Goal: Information Seeking & Learning: Learn about a topic

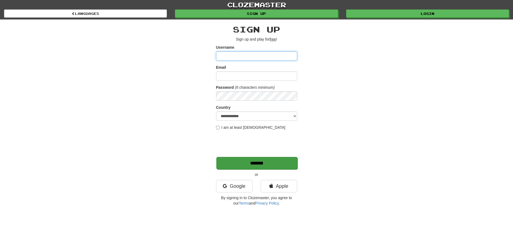
type input "******"
click at [247, 161] on input "*******" at bounding box center [256, 163] width 81 height 12
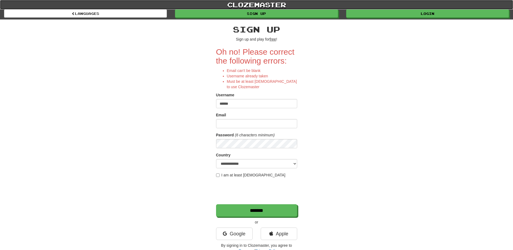
click at [402, 9] on link "clozemaster" at bounding box center [256, 4] width 513 height 9
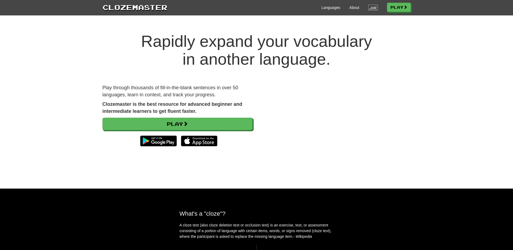
click at [369, 8] on link "Login" at bounding box center [372, 7] width 9 height 5
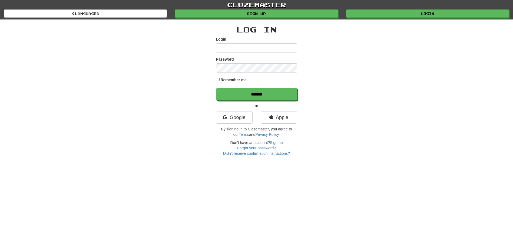
type input "******"
click at [215, 79] on div "Log In Login ****** Password Remember me ****** or Google Apple By signing in t…" at bounding box center [256, 87] width 316 height 137
click at [241, 92] on input "******" at bounding box center [256, 94] width 81 height 12
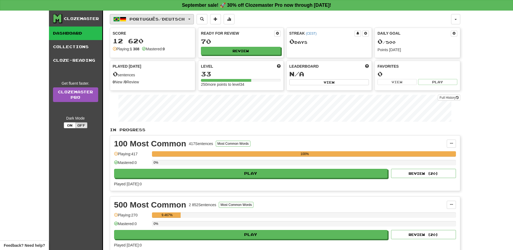
click at [137, 19] on span "Português / Deutsch" at bounding box center [157, 19] width 55 height 5
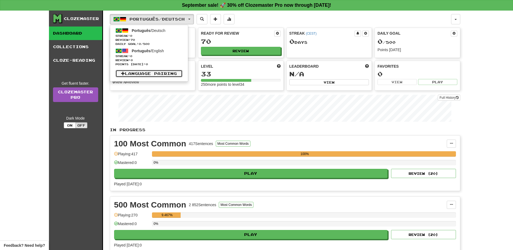
click at [146, 72] on link "Language Pairing" at bounding box center [149, 74] width 67 height 8
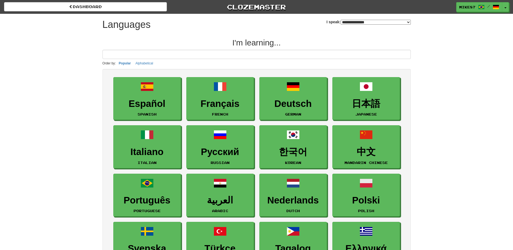
click at [347, 23] on select "**********" at bounding box center [376, 22] width 70 height 5
select select "*******"
click at [341, 20] on select "**********" at bounding box center [376, 22] width 70 height 5
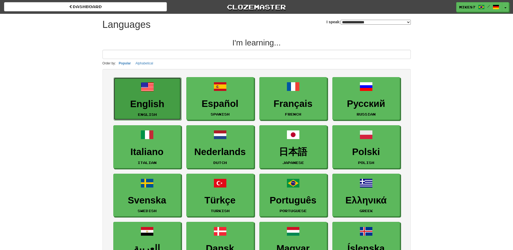
click at [144, 100] on h3 "English" at bounding box center [148, 104] width 62 height 11
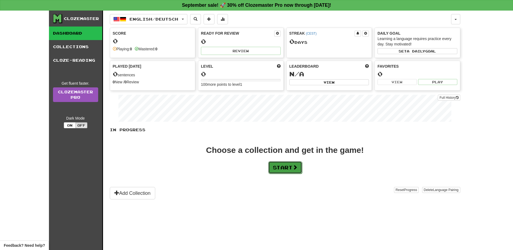
click at [288, 167] on button "Start" at bounding box center [285, 167] width 34 height 12
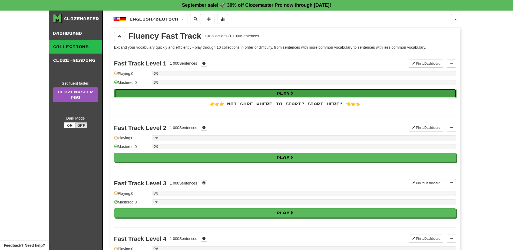
click at [219, 95] on button "Play" at bounding box center [285, 93] width 342 height 9
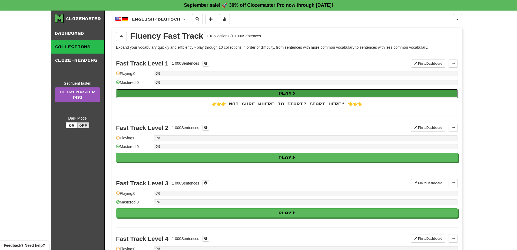
select select "**"
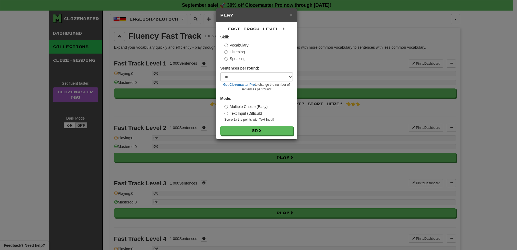
click at [240, 57] on label "Speaking" at bounding box center [235, 58] width 21 height 5
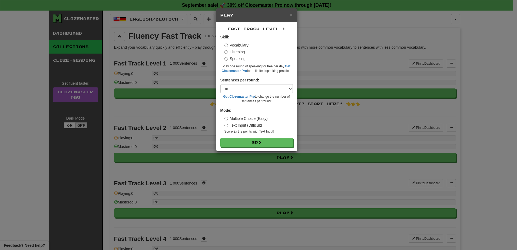
click at [240, 45] on label "Vocabulary" at bounding box center [237, 44] width 24 height 5
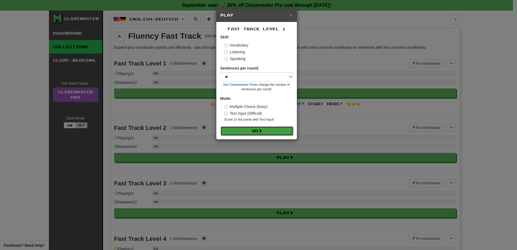
drag, startPoint x: 251, startPoint y: 130, endPoint x: 261, endPoint y: 131, distance: 9.8
click at [251, 130] on button "Go" at bounding box center [257, 130] width 72 height 9
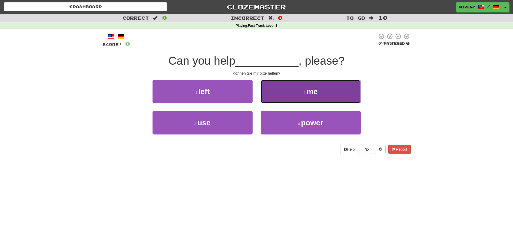
click at [292, 88] on button "2 . me" at bounding box center [311, 92] width 100 height 24
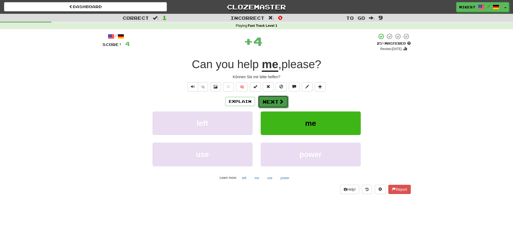
click at [277, 102] on button "Next" at bounding box center [273, 101] width 30 height 12
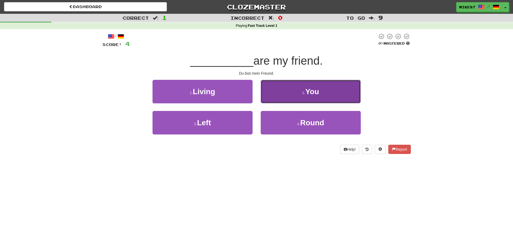
click at [284, 96] on button "2 . You" at bounding box center [311, 92] width 100 height 24
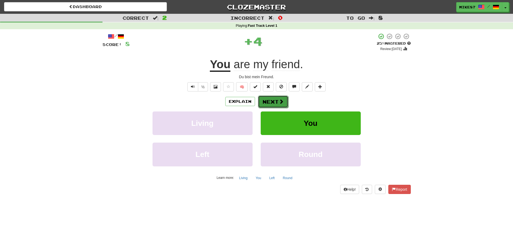
click at [267, 104] on button "Next" at bounding box center [273, 101] width 30 height 12
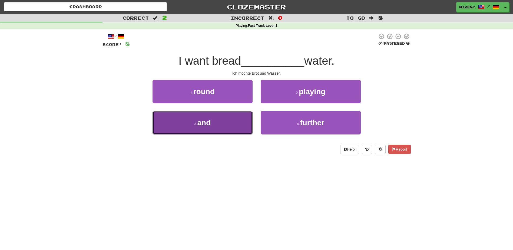
click at [214, 122] on button "3 . and" at bounding box center [203, 123] width 100 height 24
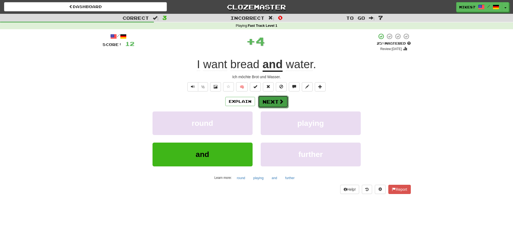
click at [268, 102] on button "Next" at bounding box center [273, 101] width 30 height 12
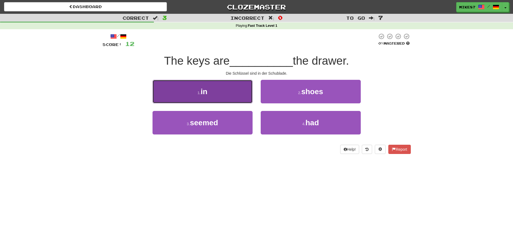
click at [206, 91] on span "in" at bounding box center [204, 91] width 7 height 8
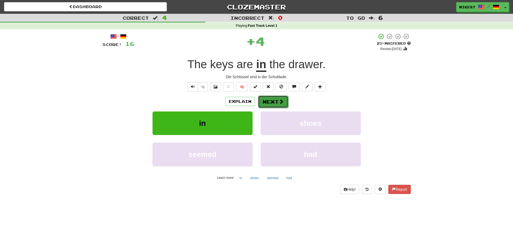
click at [270, 99] on button "Next" at bounding box center [273, 101] width 30 height 12
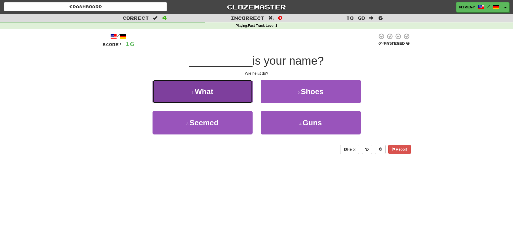
click at [204, 94] on span "What" at bounding box center [204, 91] width 18 height 8
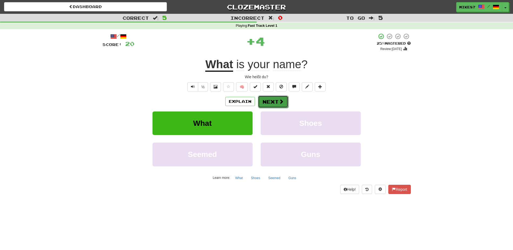
click at [266, 100] on button "Next" at bounding box center [273, 101] width 30 height 12
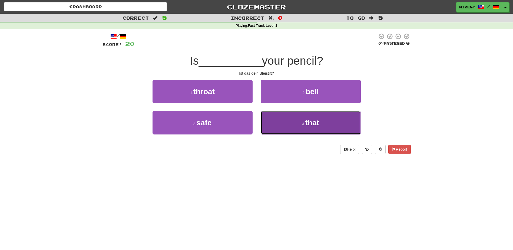
click at [293, 120] on button "4 . that" at bounding box center [311, 123] width 100 height 24
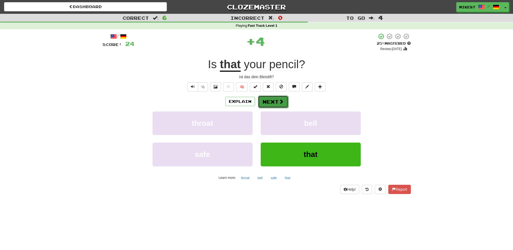
click at [278, 100] on button "Next" at bounding box center [273, 101] width 30 height 12
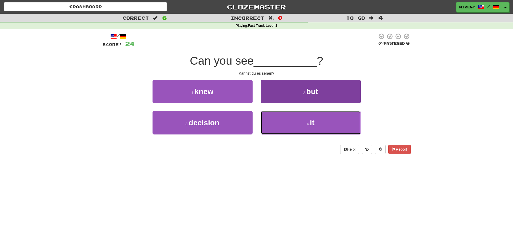
click at [288, 117] on button "4 . it" at bounding box center [311, 123] width 100 height 24
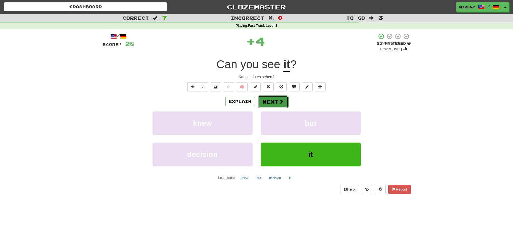
click at [280, 97] on button "Next" at bounding box center [273, 101] width 30 height 12
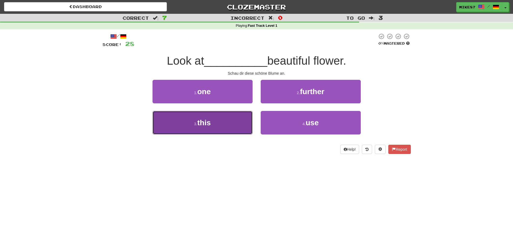
click at [217, 125] on button "3 . this" at bounding box center [203, 123] width 100 height 24
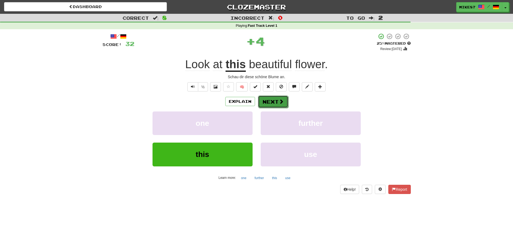
click at [269, 98] on button "Next" at bounding box center [273, 101] width 30 height 12
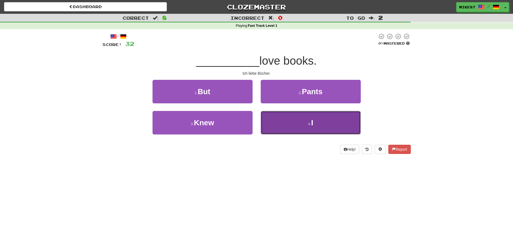
click at [278, 121] on button "4 . I" at bounding box center [311, 123] width 100 height 24
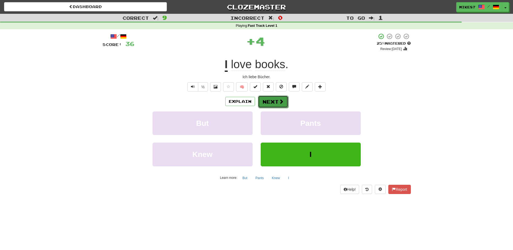
click at [279, 99] on span at bounding box center [281, 101] width 5 height 5
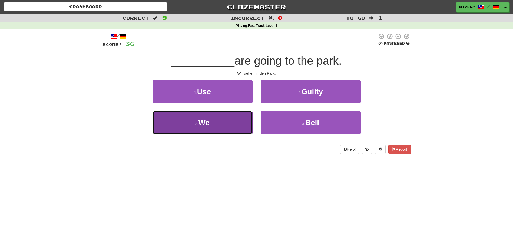
click at [225, 123] on button "3 . We" at bounding box center [203, 123] width 100 height 24
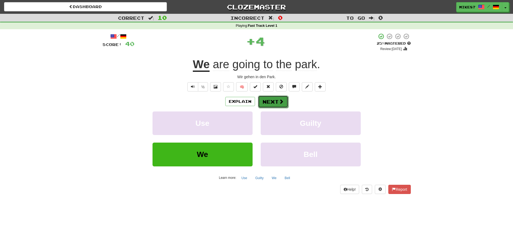
click at [275, 100] on button "Next" at bounding box center [273, 101] width 30 height 12
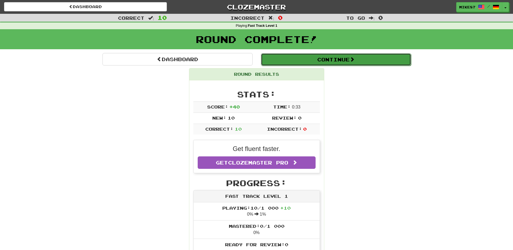
click at [338, 59] on button "Continue" at bounding box center [336, 59] width 150 height 12
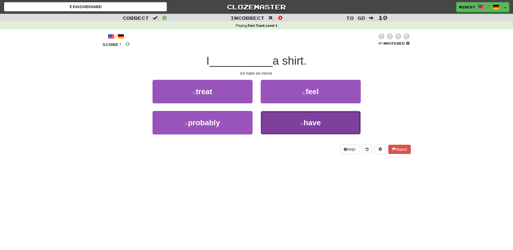
click at [270, 125] on button "4 . have" at bounding box center [311, 123] width 100 height 24
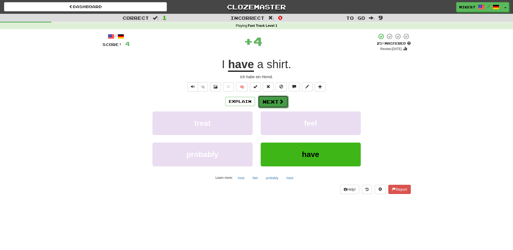
click at [274, 99] on button "Next" at bounding box center [273, 101] width 30 height 12
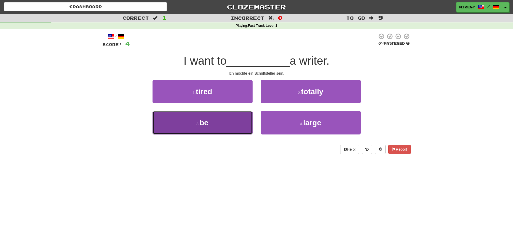
click at [212, 130] on button "3 . be" at bounding box center [203, 123] width 100 height 24
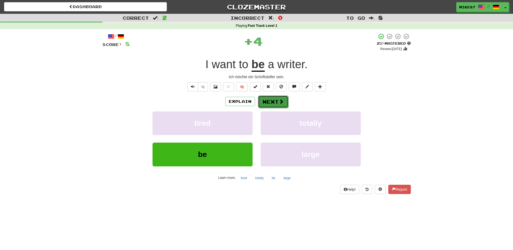
click at [278, 101] on button "Next" at bounding box center [273, 101] width 30 height 12
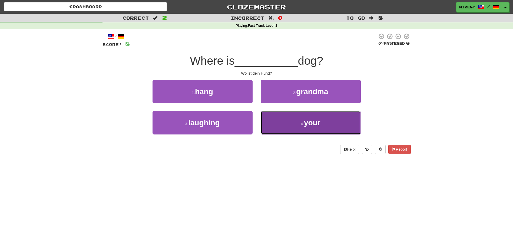
click at [308, 122] on span "your" at bounding box center [312, 122] width 17 height 8
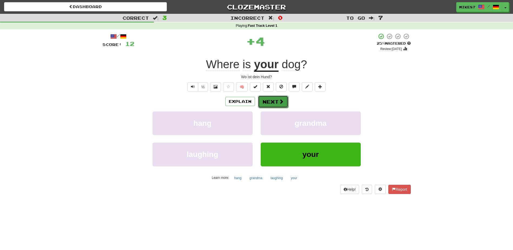
click at [265, 102] on button "Next" at bounding box center [273, 101] width 30 height 12
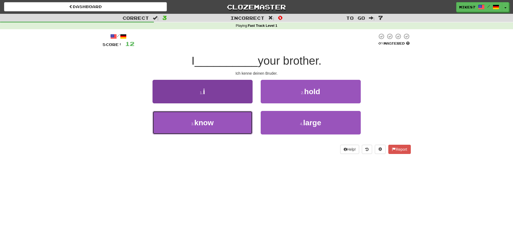
click at [217, 127] on button "3 . know" at bounding box center [203, 123] width 100 height 24
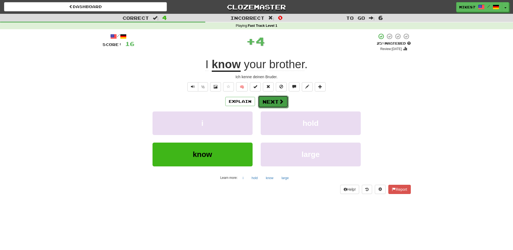
click at [272, 98] on button "Next" at bounding box center [273, 101] width 30 height 12
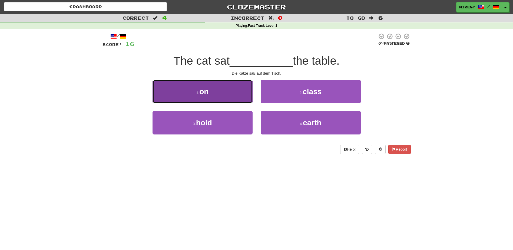
click at [227, 93] on button "1 . on" at bounding box center [203, 92] width 100 height 24
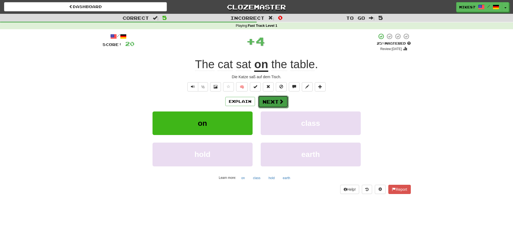
click at [270, 102] on button "Next" at bounding box center [273, 101] width 30 height 12
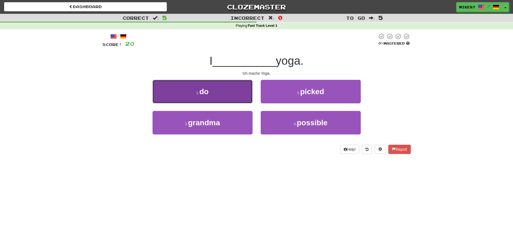
click at [206, 90] on span "do" at bounding box center [203, 91] width 9 height 8
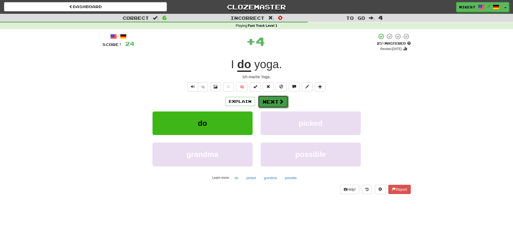
click at [271, 103] on button "Next" at bounding box center [273, 101] width 30 height 12
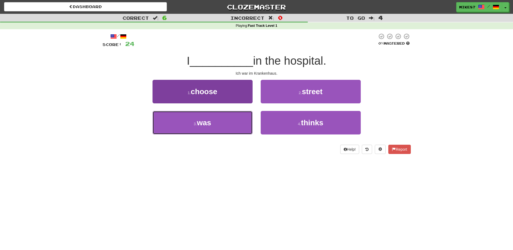
click at [216, 125] on button "3 . was" at bounding box center [203, 123] width 100 height 24
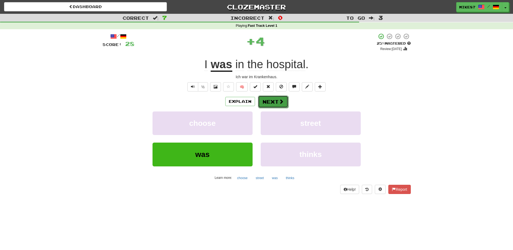
click at [275, 100] on button "Next" at bounding box center [273, 101] width 30 height 12
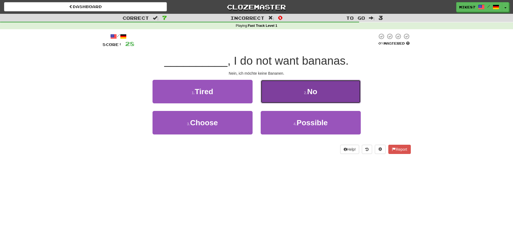
click at [296, 93] on button "2 . No" at bounding box center [311, 92] width 100 height 24
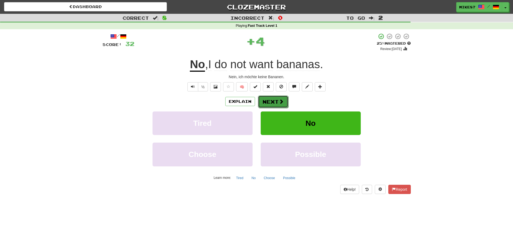
click at [263, 103] on button "Next" at bounding box center [273, 101] width 30 height 12
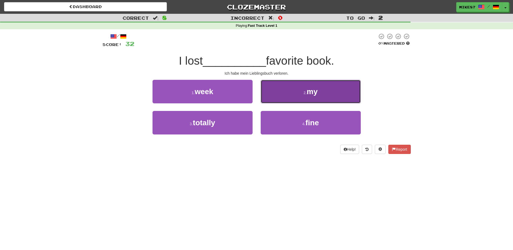
click at [289, 93] on button "2 . my" at bounding box center [311, 92] width 100 height 24
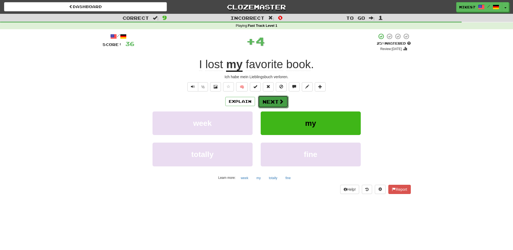
click at [272, 100] on button "Next" at bounding box center [273, 101] width 30 height 12
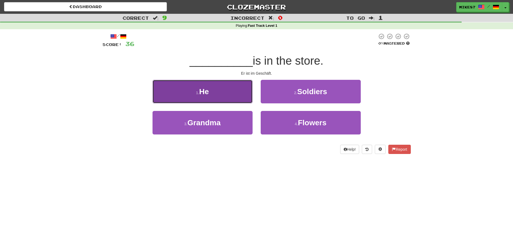
click at [210, 92] on button "1 . He" at bounding box center [203, 92] width 100 height 24
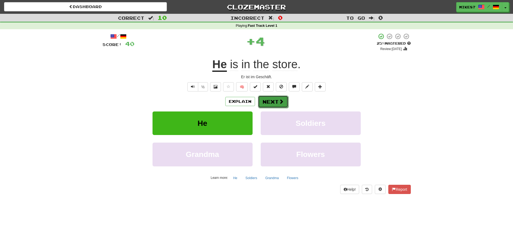
click at [271, 99] on button "Next" at bounding box center [273, 101] width 30 height 12
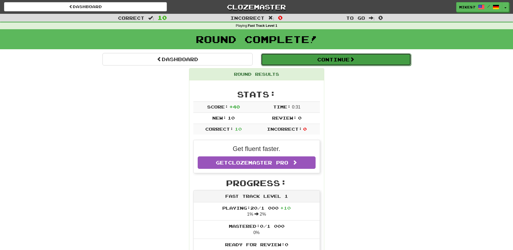
click at [297, 60] on button "Continue" at bounding box center [336, 59] width 150 height 12
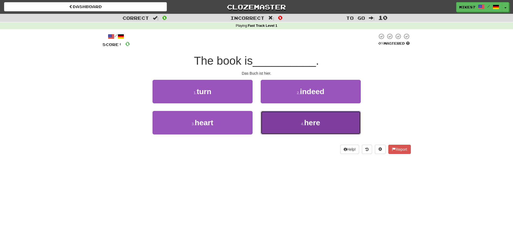
click at [288, 121] on button "4 . here" at bounding box center [311, 123] width 100 height 24
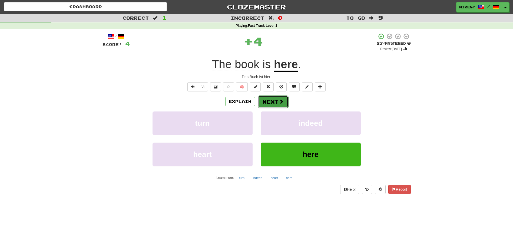
click at [272, 103] on button "Next" at bounding box center [273, 101] width 30 height 12
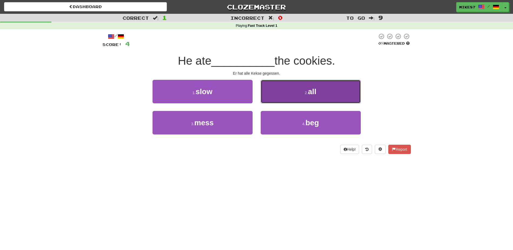
click at [311, 92] on span "all" at bounding box center [312, 91] width 8 height 8
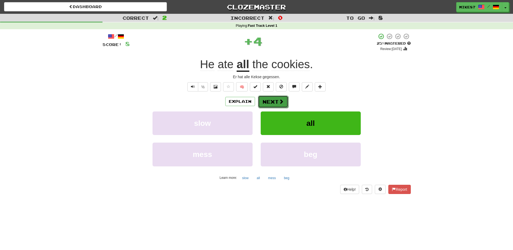
click at [270, 103] on button "Next" at bounding box center [273, 101] width 30 height 12
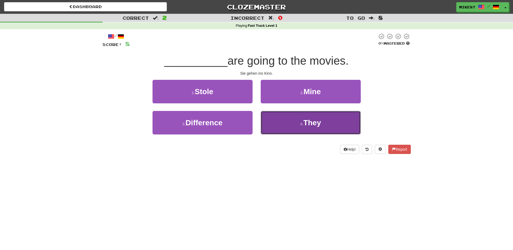
click at [300, 120] on button "4 . They" at bounding box center [311, 123] width 100 height 24
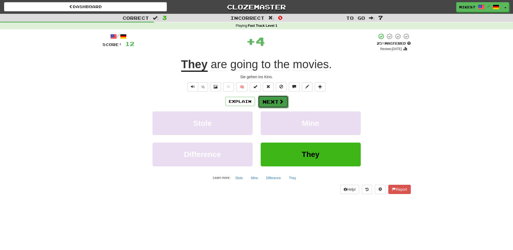
click at [282, 99] on span at bounding box center [281, 101] width 5 height 5
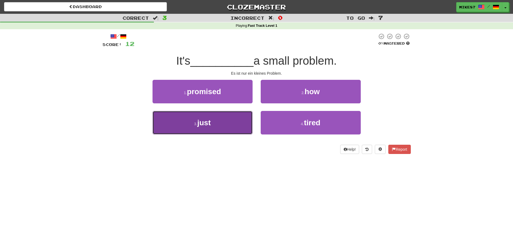
click at [219, 123] on button "3 . just" at bounding box center [203, 123] width 100 height 24
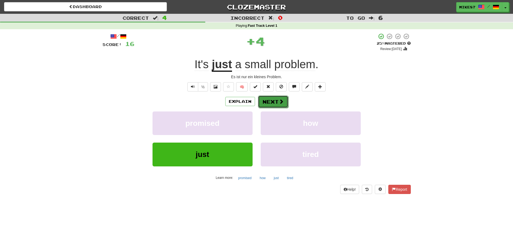
click at [276, 104] on button "Next" at bounding box center [273, 101] width 30 height 12
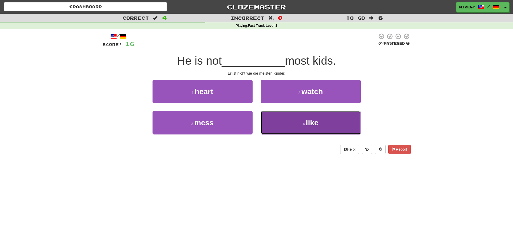
click at [303, 125] on small "4 ." at bounding box center [304, 124] width 3 height 4
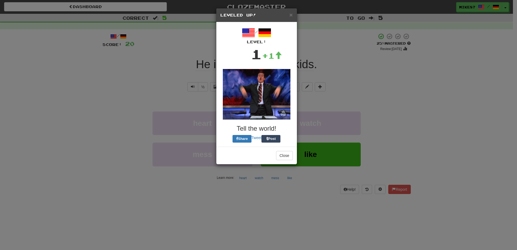
click at [278, 99] on div "/ Level: 1 +1 Tell the world! Share Tweet Post" at bounding box center [256, 84] width 72 height 116
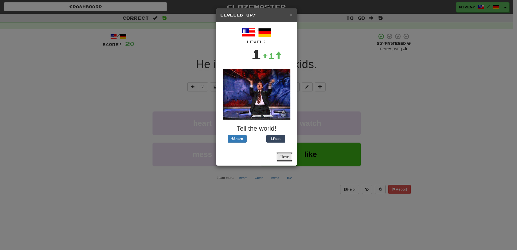
click at [288, 158] on button "Close" at bounding box center [284, 156] width 17 height 9
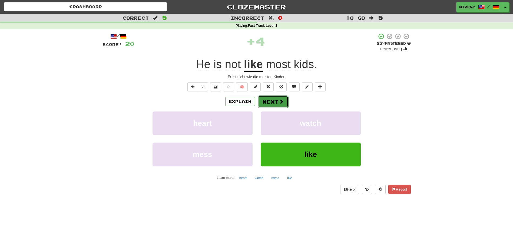
click at [277, 101] on button "Next" at bounding box center [273, 101] width 30 height 12
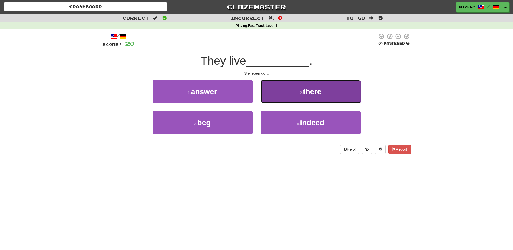
click at [293, 94] on button "2 . there" at bounding box center [311, 92] width 100 height 24
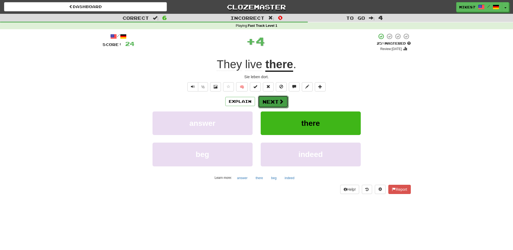
click at [264, 101] on button "Next" at bounding box center [273, 101] width 30 height 12
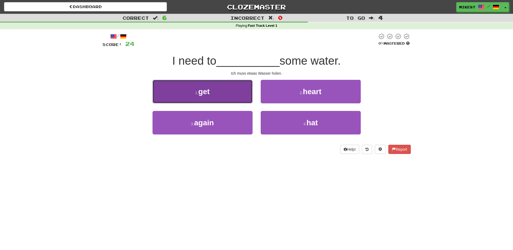
click at [213, 94] on button "1 . get" at bounding box center [203, 92] width 100 height 24
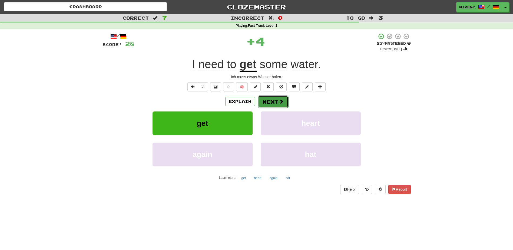
click at [265, 98] on button "Next" at bounding box center [273, 101] width 30 height 12
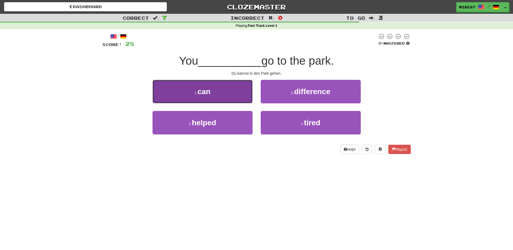
click at [212, 94] on button "1 . can" at bounding box center [203, 92] width 100 height 24
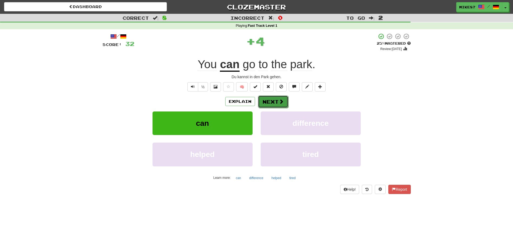
click at [275, 97] on button "Next" at bounding box center [273, 101] width 30 height 12
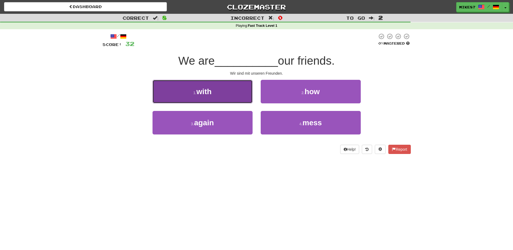
click at [219, 91] on button "1 . with" at bounding box center [203, 92] width 100 height 24
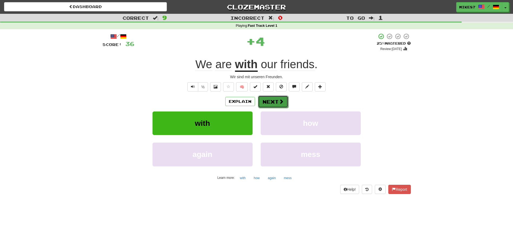
click at [275, 98] on button "Next" at bounding box center [273, 101] width 30 height 12
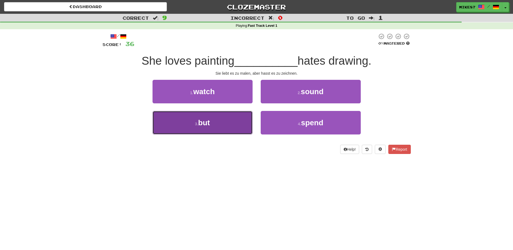
click at [217, 120] on button "3 . but" at bounding box center [203, 123] width 100 height 24
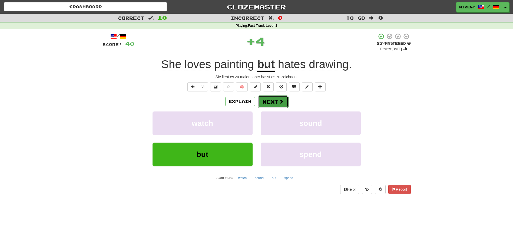
click at [273, 99] on button "Next" at bounding box center [273, 101] width 30 height 12
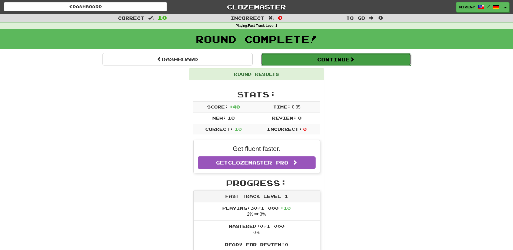
click at [319, 62] on button "Continue" at bounding box center [336, 59] width 150 height 12
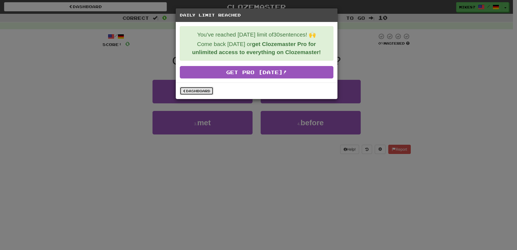
click at [201, 92] on link "Dashboard" at bounding box center [197, 91] width 34 height 8
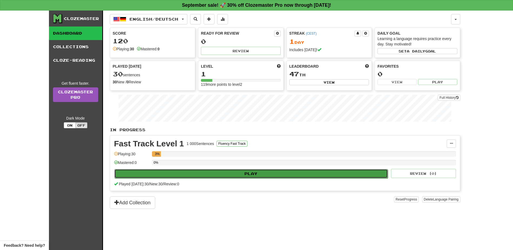
click at [228, 171] on button "Play" at bounding box center [251, 173] width 274 height 9
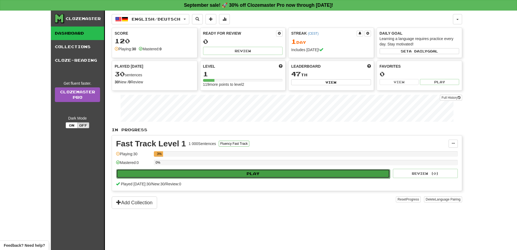
select select "**"
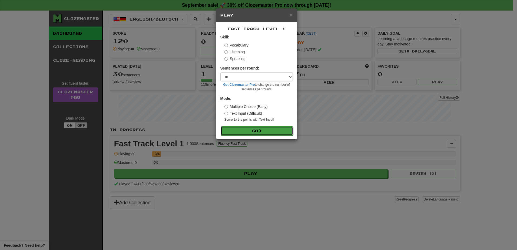
click at [258, 132] on button "Go" at bounding box center [257, 130] width 72 height 9
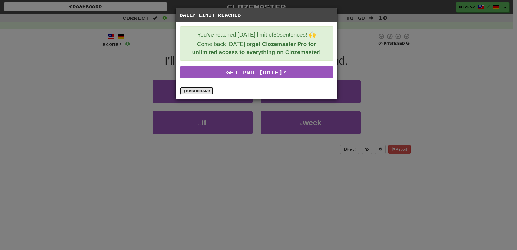
click at [197, 94] on link "Dashboard" at bounding box center [197, 91] width 34 height 8
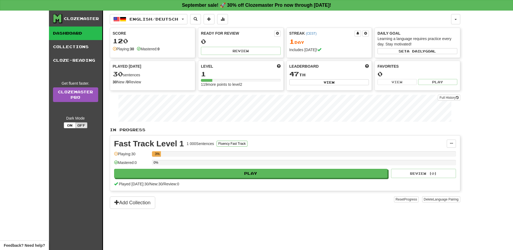
click at [67, 20] on div "Clozemaster" at bounding box center [81, 18] width 35 height 5
click at [57, 19] on icon at bounding box center [57, 18] width 8 height 8
click at [152, 205] on button "Add Collection" at bounding box center [132, 202] width 45 height 12
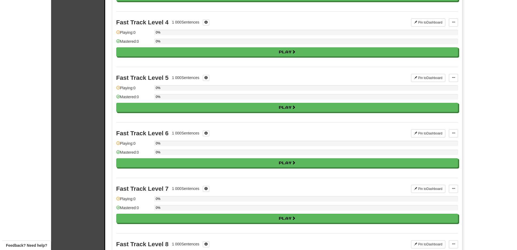
scroll to position [243, 0]
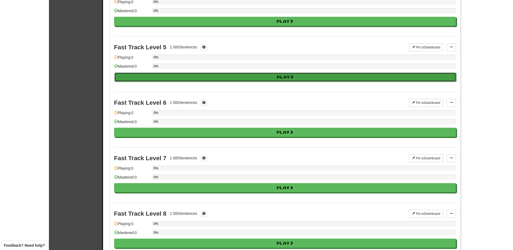
click at [287, 76] on button "Play" at bounding box center [285, 76] width 342 height 9
select select "**"
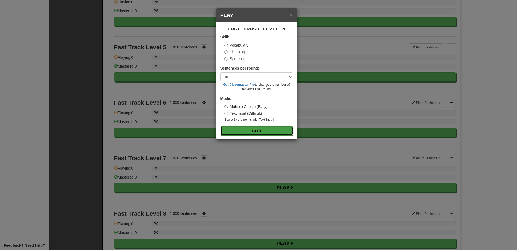
click at [257, 132] on button "Go" at bounding box center [257, 130] width 72 height 9
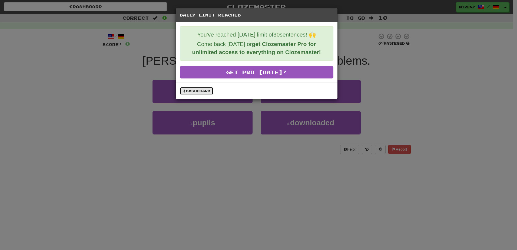
click at [199, 90] on link "Dashboard" at bounding box center [197, 91] width 34 height 8
